Goal: Task Accomplishment & Management: Use online tool/utility

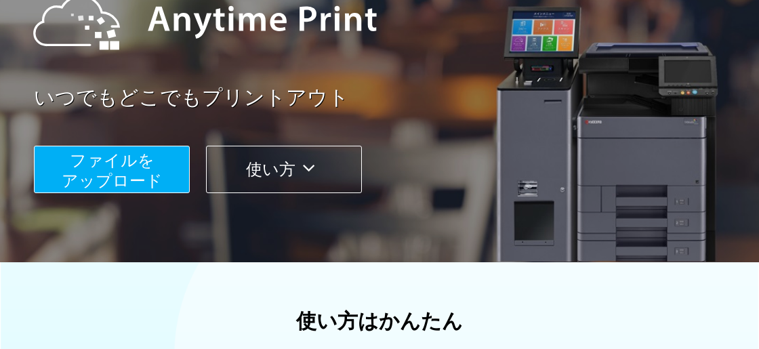
click at [154, 168] on button "ファイルを ​​アップロード" at bounding box center [112, 169] width 156 height 47
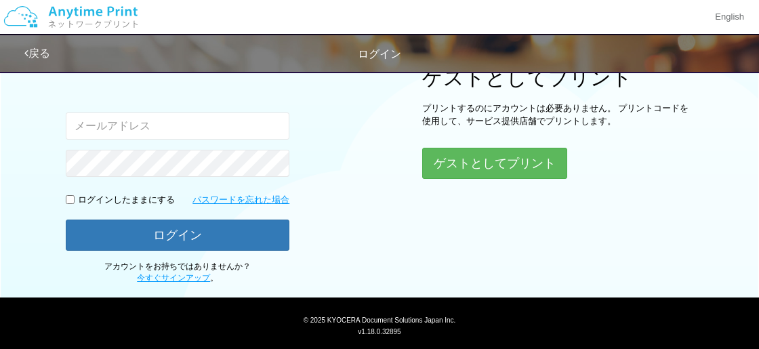
scroll to position [134, 0]
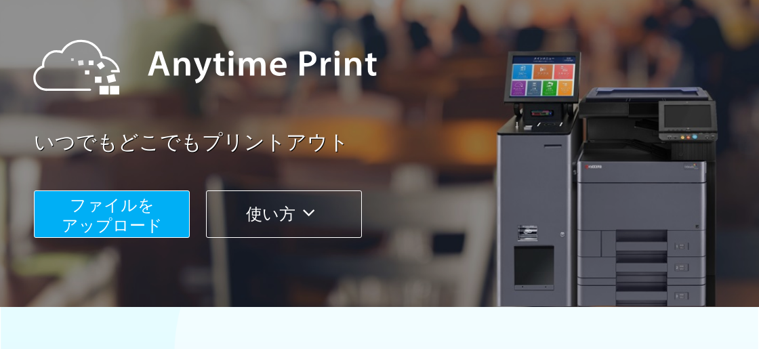
scroll to position [178, 0]
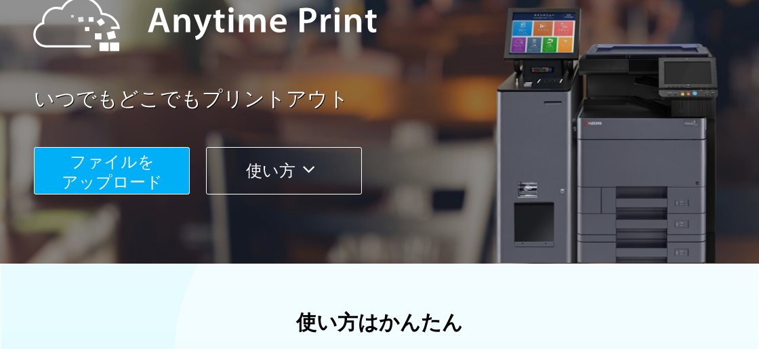
scroll to position [178, 0]
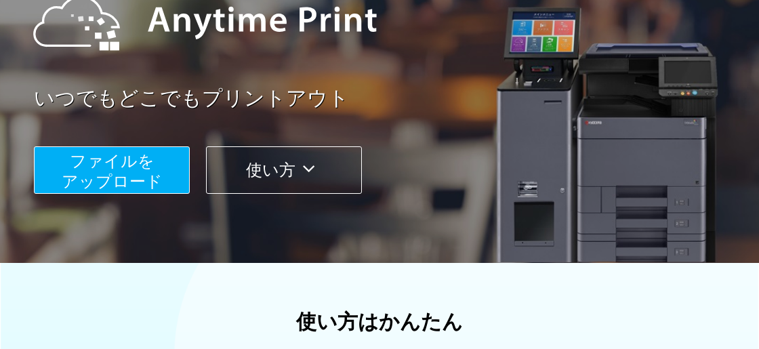
click at [140, 167] on span "ファイルを ​​アップロード" at bounding box center [112, 171] width 101 height 39
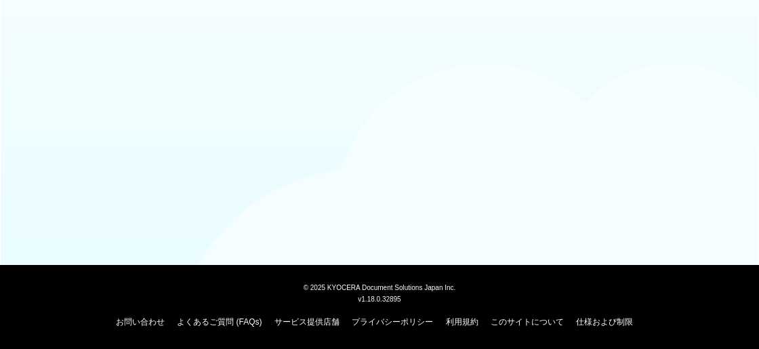
scroll to position [134, 0]
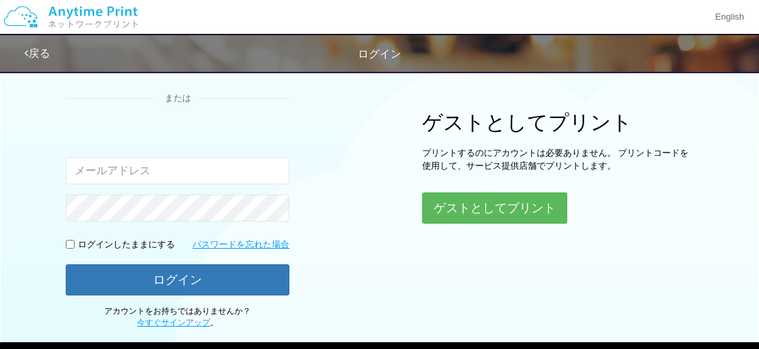
click at [352, 165] on div "ログイン Google アカウントでログイン または 入力されたメールアドレスまたはパスワードが正しくありません。 ログインしたままにする パスワードを忘れた…" at bounding box center [379, 129] width 759 height 399
click at [340, 154] on div "ログイン Google アカウントでログイン または 入力されたメールアドレスまたはパスワードが正しくありません。 ログインしたままにする パスワードを忘れた…" at bounding box center [379, 129] width 759 height 399
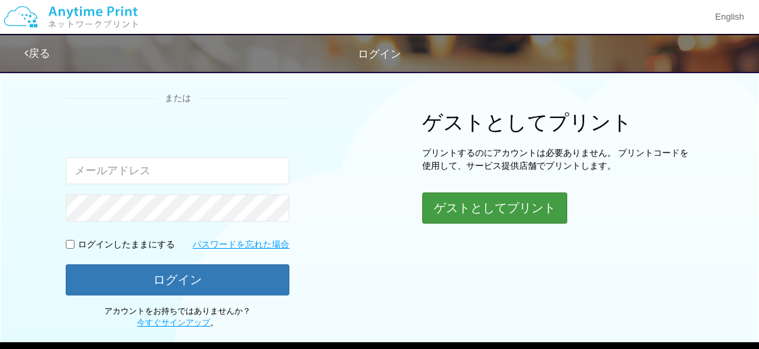
click at [448, 201] on button "ゲストとしてプリント" at bounding box center [494, 208] width 145 height 31
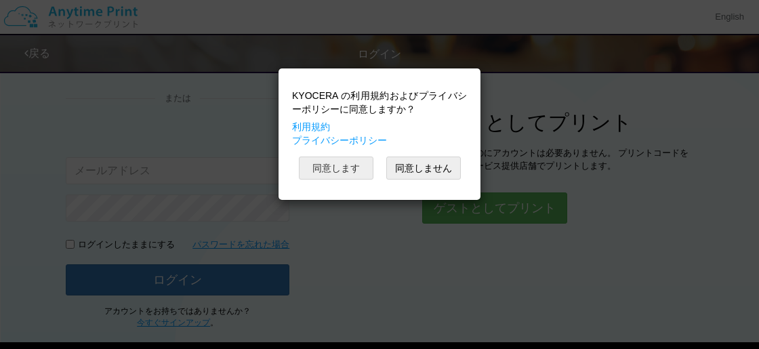
click at [332, 170] on button "同意します" at bounding box center [336, 168] width 75 height 23
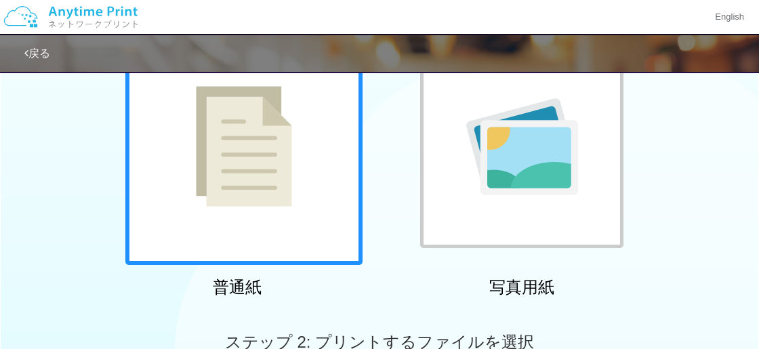
click at [287, 197] on img at bounding box center [244, 146] width 96 height 121
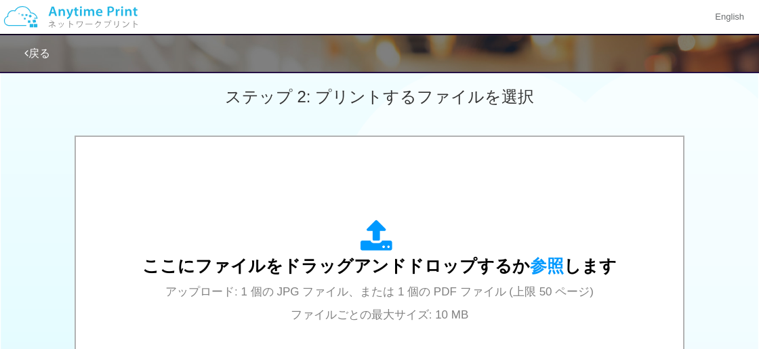
scroll to position [420, 0]
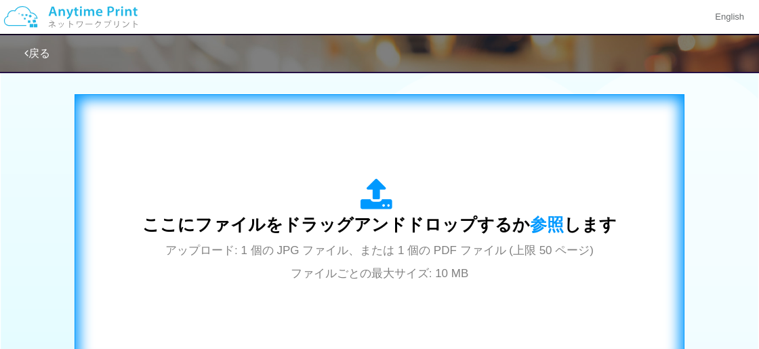
click at [437, 219] on span "ここにファイルをドラッグアンドドロップするか 参照 します" at bounding box center [379, 224] width 475 height 19
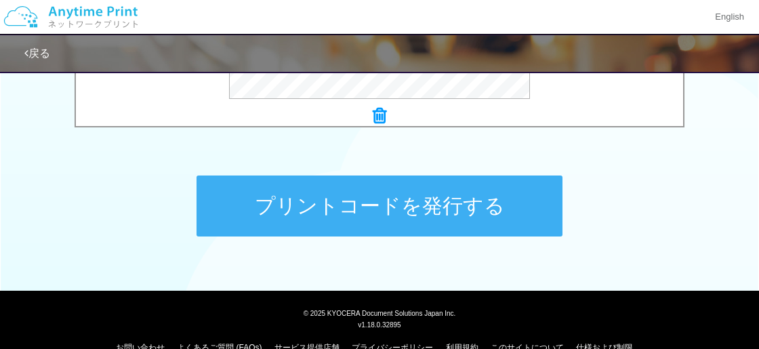
scroll to position [668, 0]
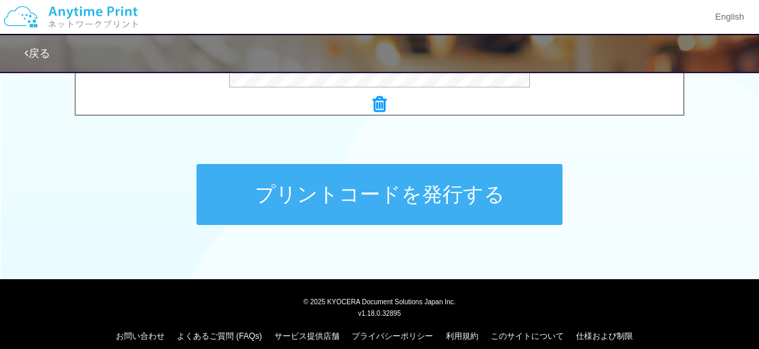
click at [516, 205] on button "プリントコードを発行する" at bounding box center [380, 194] width 366 height 61
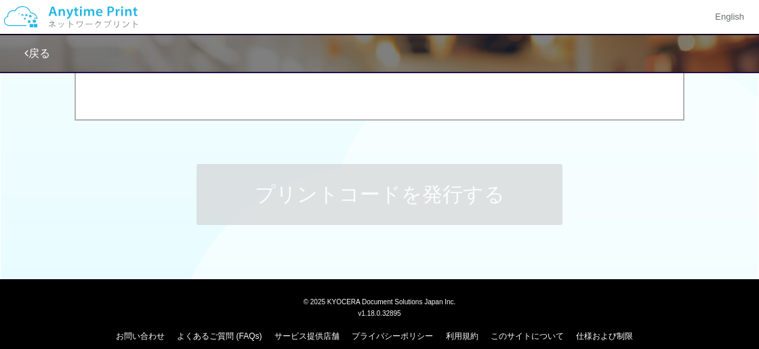
scroll to position [0, 0]
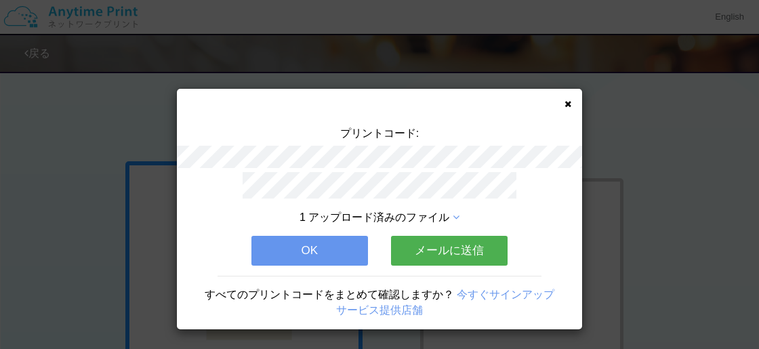
click at [308, 255] on button "OK" at bounding box center [310, 251] width 117 height 30
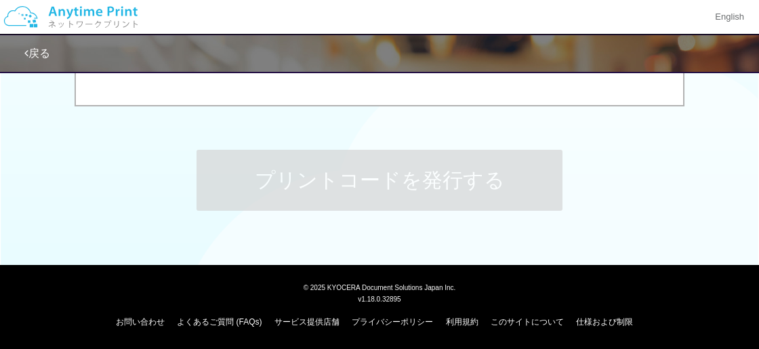
scroll to position [681, 0]
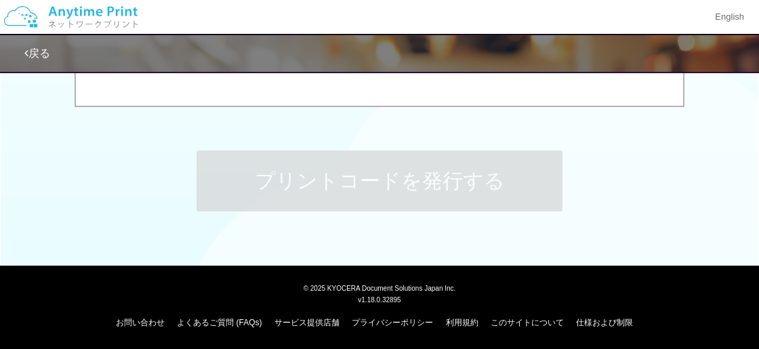
click at [39, 55] on link "戻る" at bounding box center [37, 53] width 26 height 12
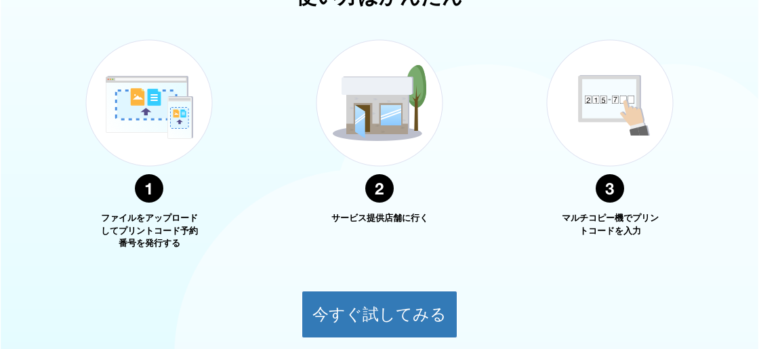
scroll to position [499, 0]
